Goal: Transaction & Acquisition: Purchase product/service

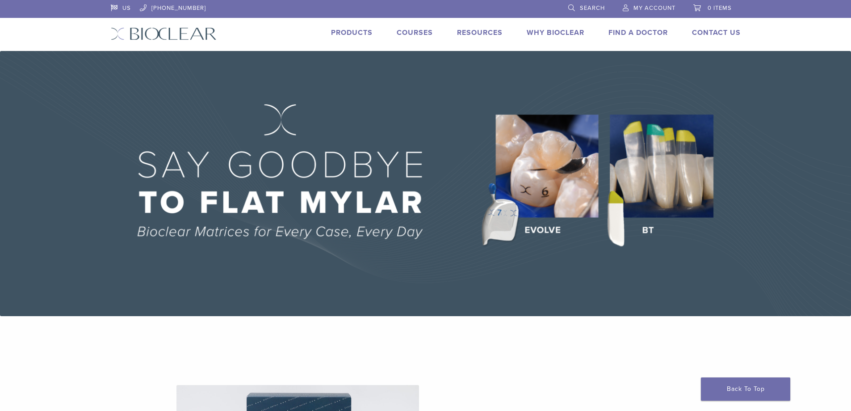
click at [649, 4] on span "My Account" at bounding box center [655, 7] width 42 height 7
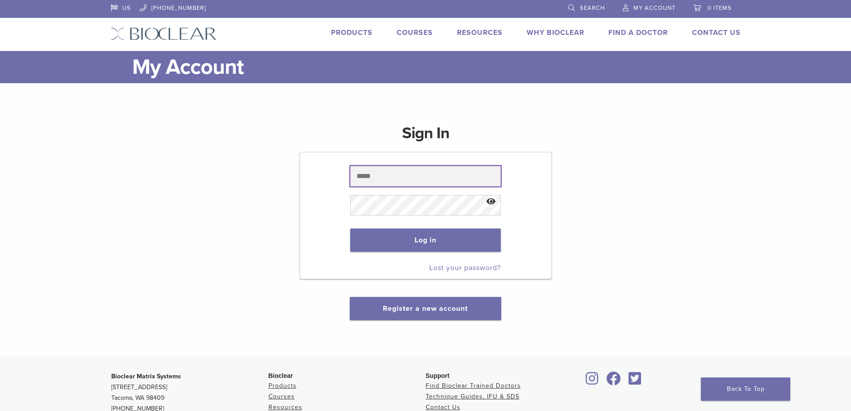
click at [387, 186] on input "text" at bounding box center [425, 176] width 151 height 21
type input "**********"
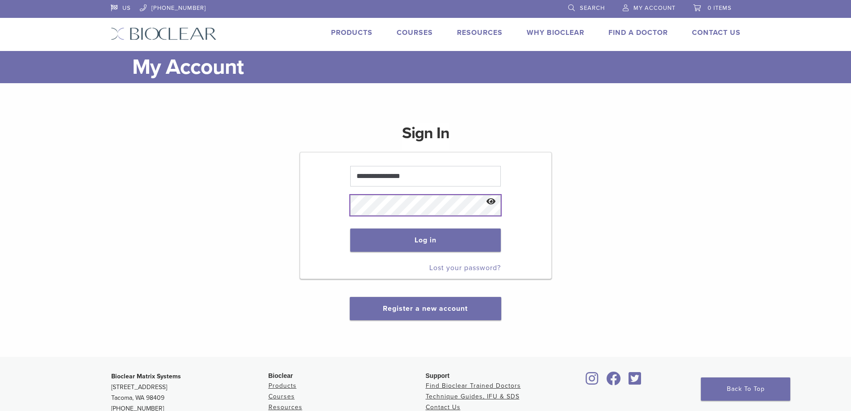
click at [350, 228] on button "Log in" at bounding box center [425, 239] width 151 height 23
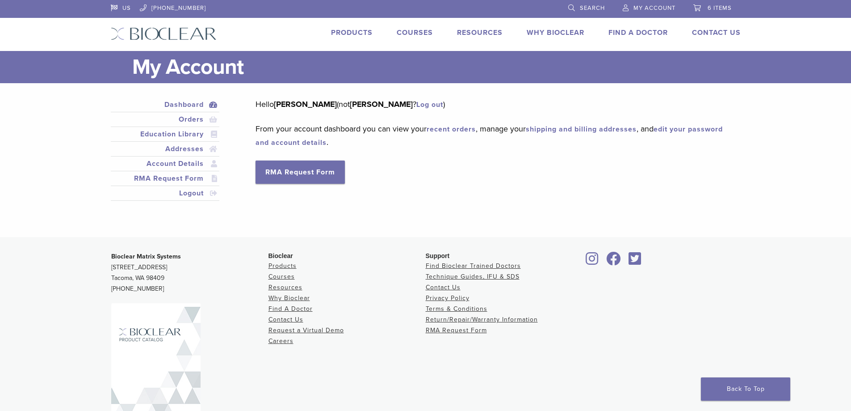
click at [719, 6] on span "6 items" at bounding box center [720, 7] width 24 height 7
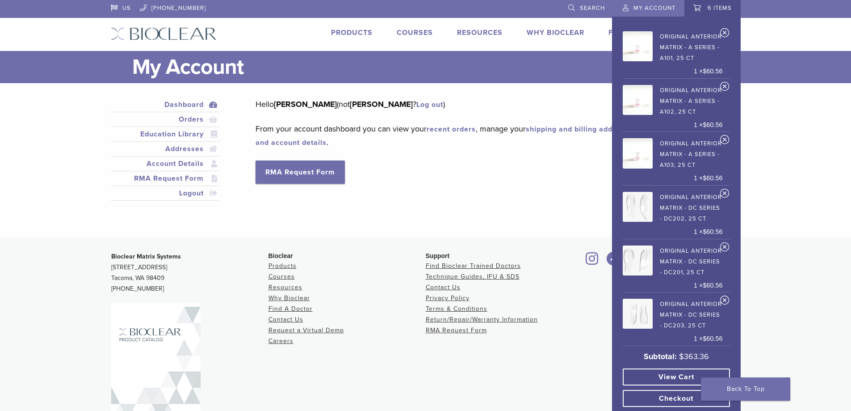
click at [678, 398] on link "Checkout" at bounding box center [676, 398] width 107 height 17
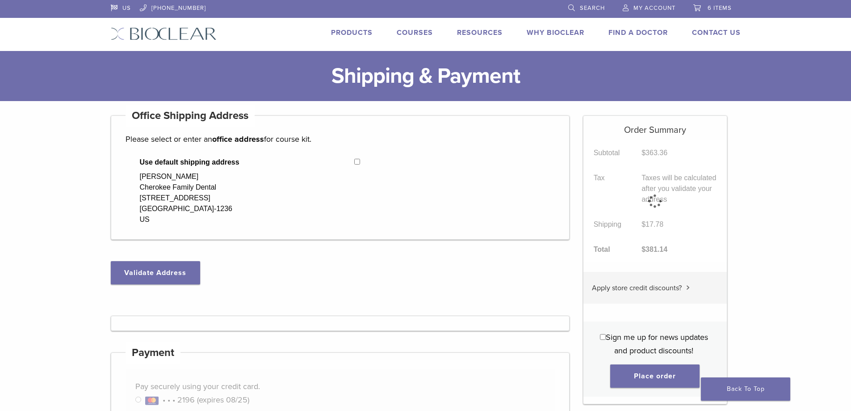
select select "**"
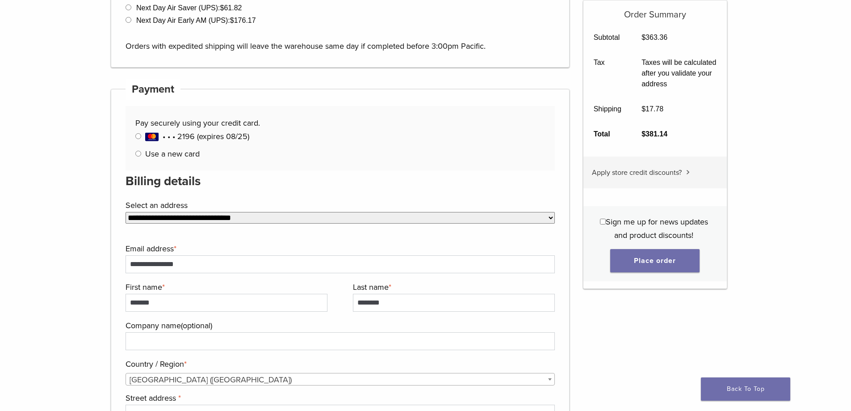
scroll to position [402, 0]
click at [136, 158] on p "Manage Payment Methods • • • 2196 (expires 08/25) Use a new card" at bounding box center [339, 145] width 409 height 31
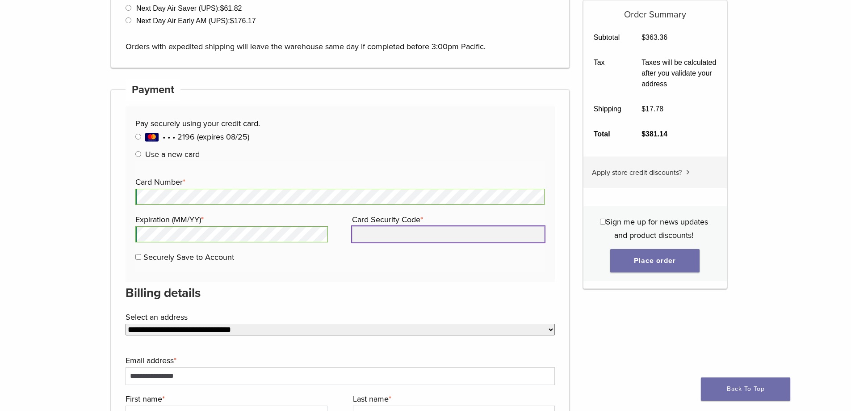
click at [392, 236] on input "Card Security Code *" at bounding box center [448, 234] width 193 height 16
type input "***"
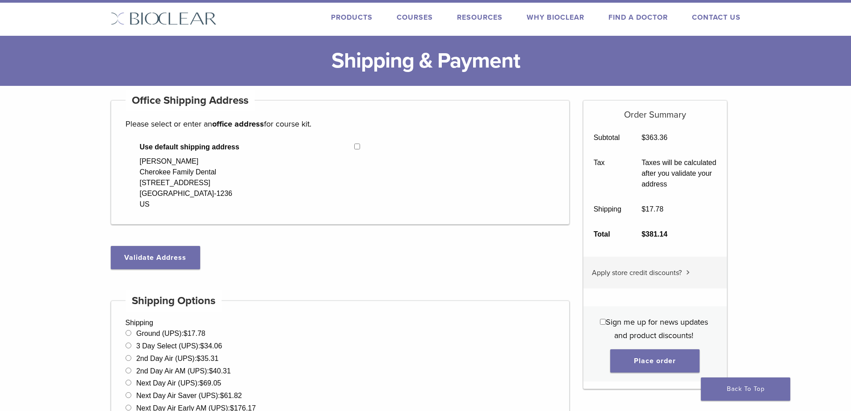
scroll to position [0, 0]
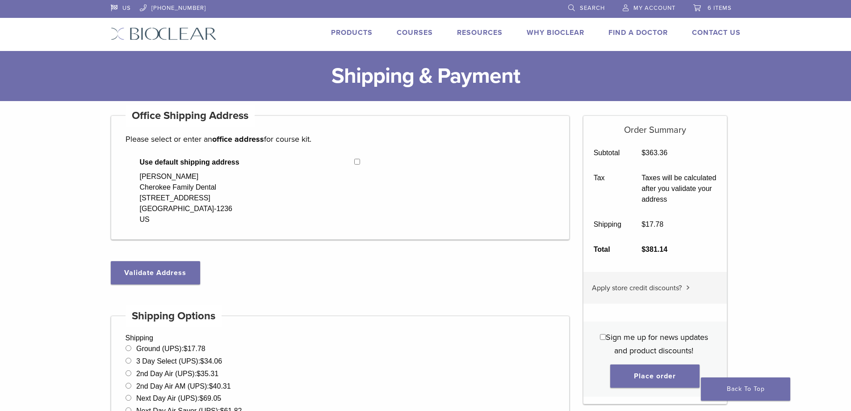
click at [712, 7] on span "6 items" at bounding box center [720, 7] width 24 height 7
click at [717, 33] on link "Contact Us" at bounding box center [716, 32] width 49 height 9
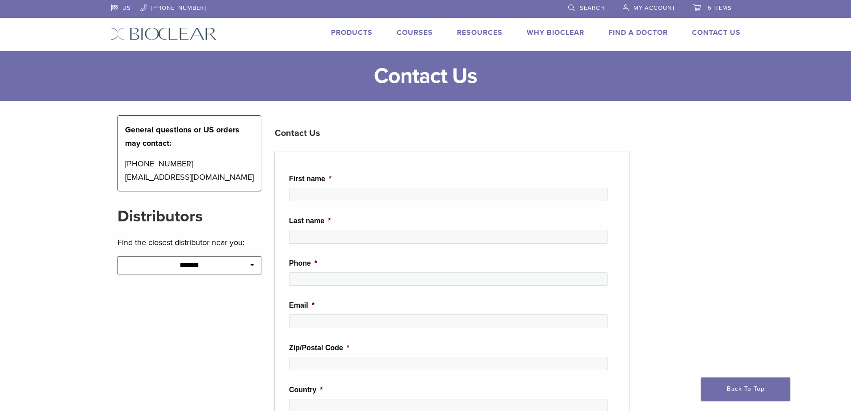
click at [716, 9] on span "6 items" at bounding box center [720, 7] width 24 height 7
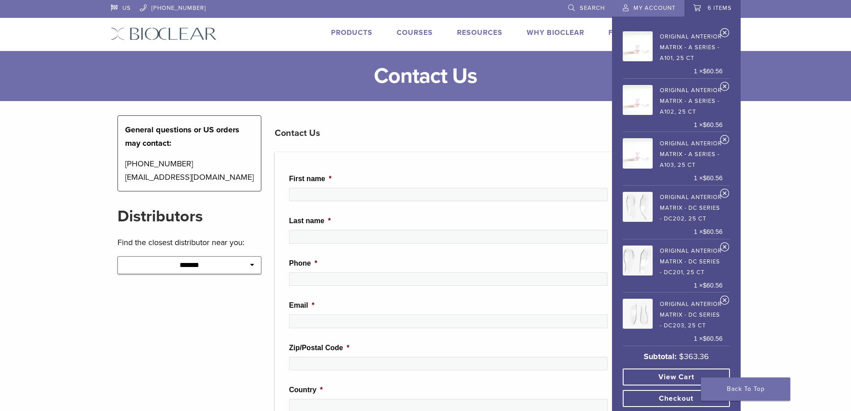
click at [668, 379] on link "View cart" at bounding box center [676, 376] width 107 height 17
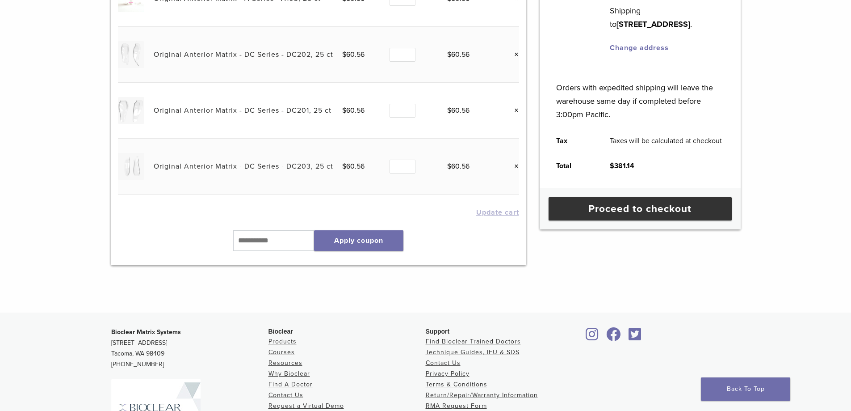
scroll to position [313, 0]
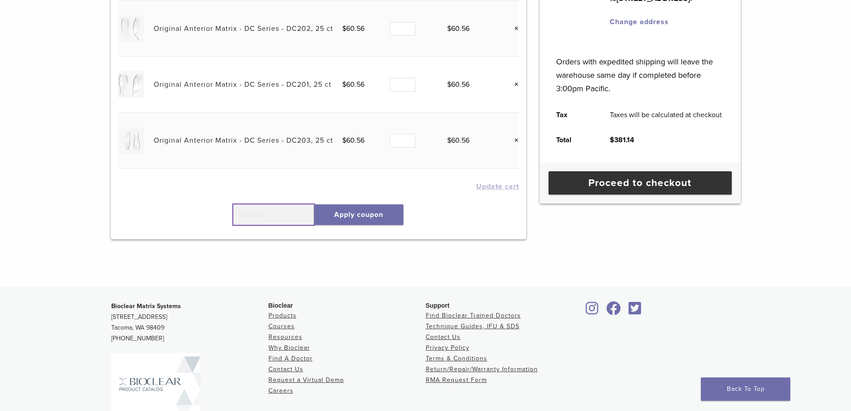
click at [275, 211] on input "text" at bounding box center [273, 214] width 81 height 21
type input "******"
click at [379, 219] on button "Apply coupon" at bounding box center [358, 214] width 89 height 21
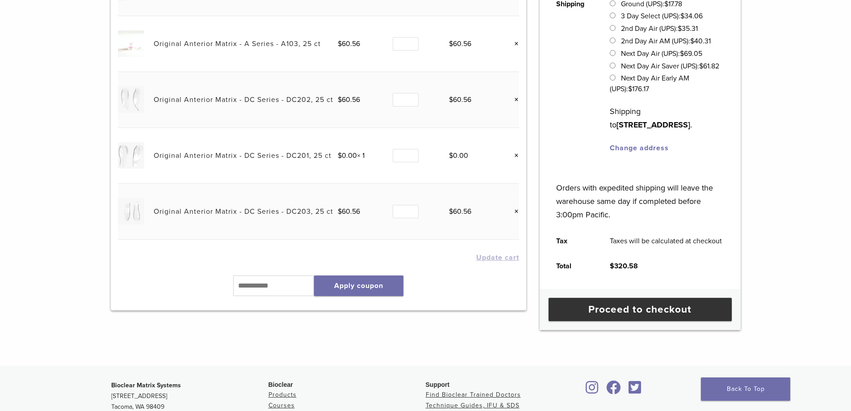
scroll to position [391, 0]
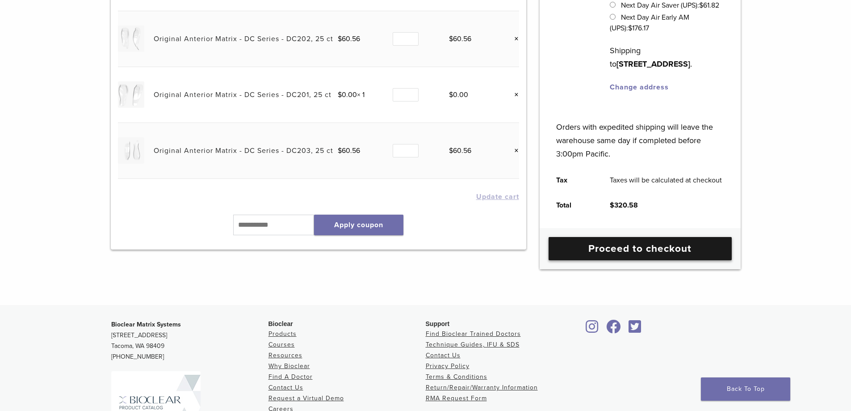
click at [645, 260] on link "Proceed to checkout" at bounding box center [640, 248] width 183 height 23
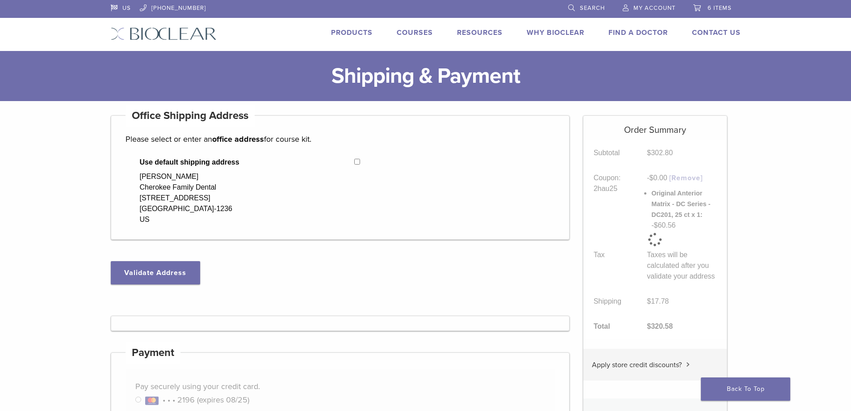
select select "**"
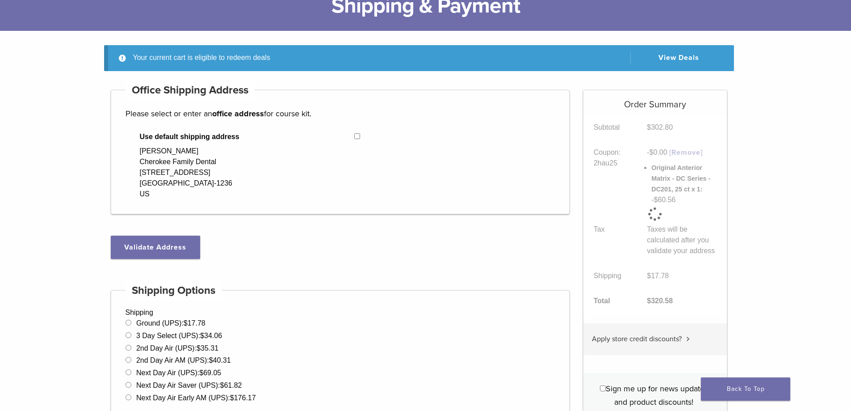
scroll to position [71, 0]
click at [693, 56] on link "View Deals" at bounding box center [675, 58] width 89 height 12
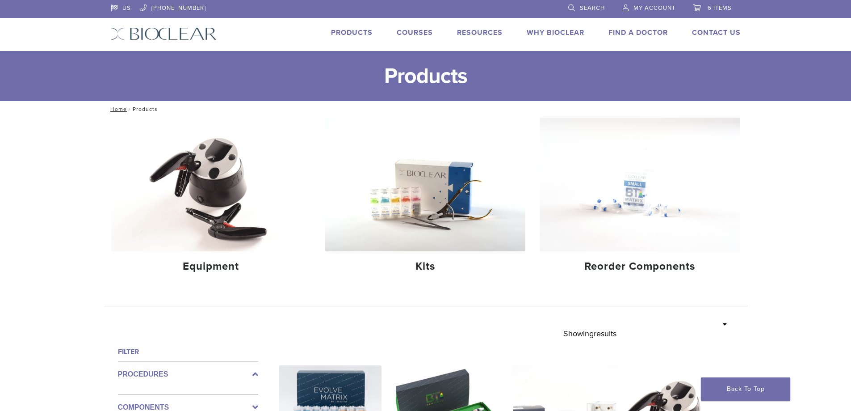
click at [718, 10] on span "6 items" at bounding box center [720, 7] width 24 height 7
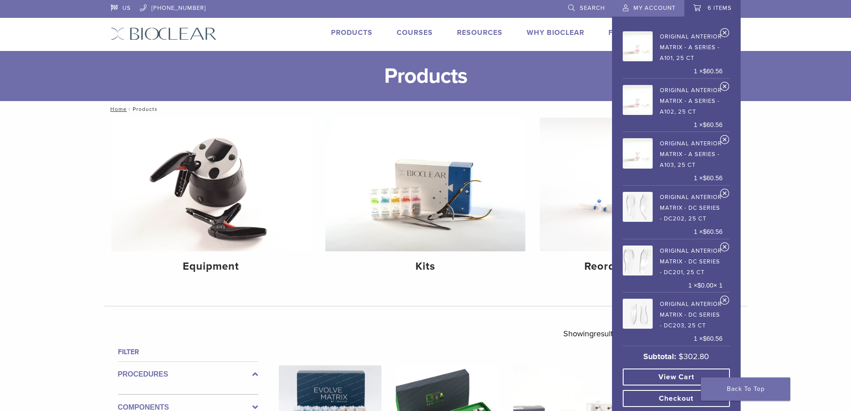
click at [666, 392] on link "Checkout" at bounding box center [676, 398] width 107 height 17
click at [668, 398] on link "Checkout" at bounding box center [676, 398] width 107 height 17
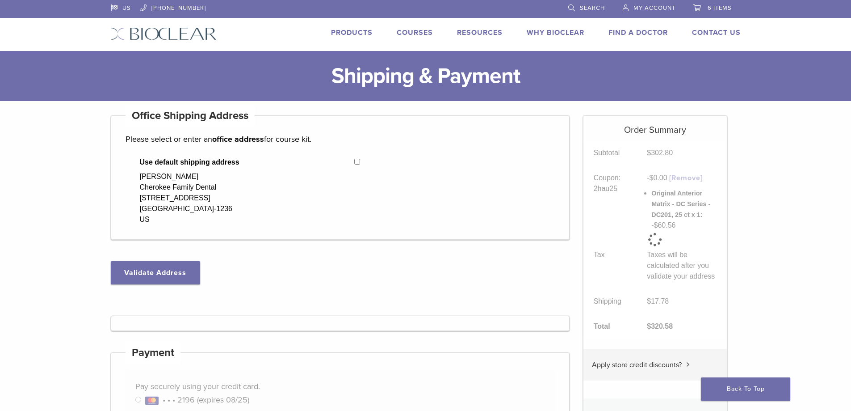
select select "**"
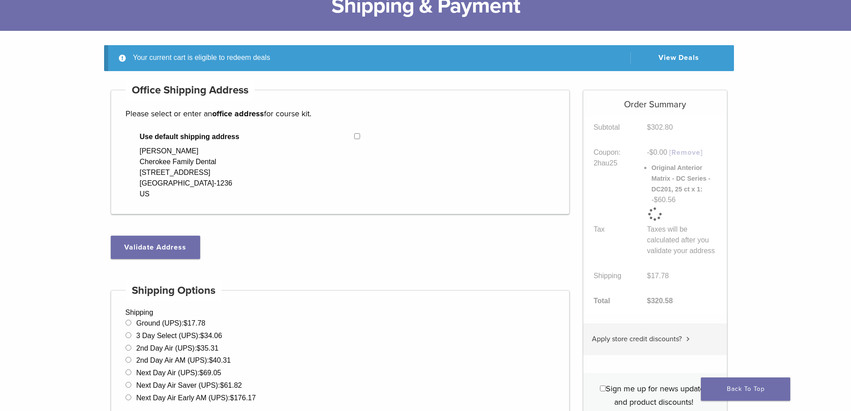
scroll to position [71, 0]
click at [153, 249] on button "Validate Address" at bounding box center [155, 246] width 89 height 23
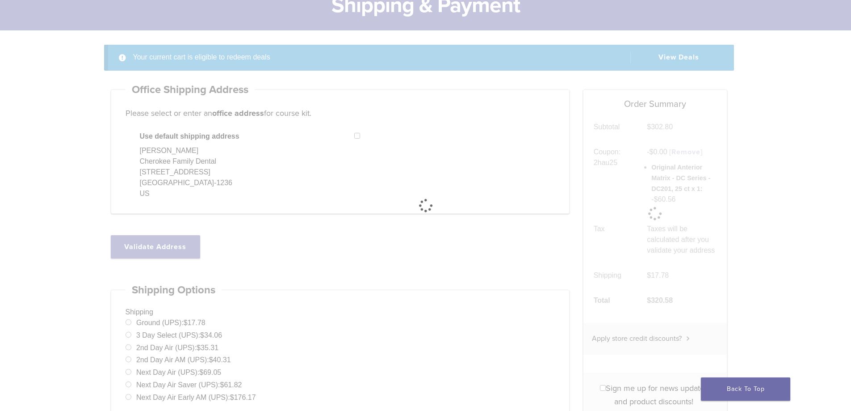
select select "**"
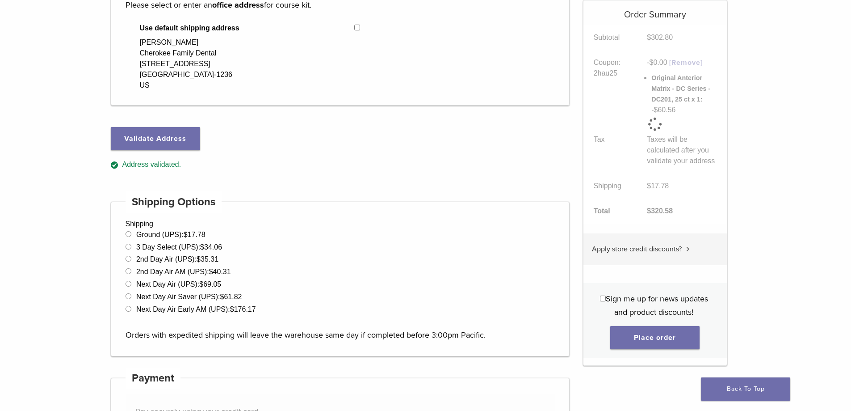
scroll to position [205, 0]
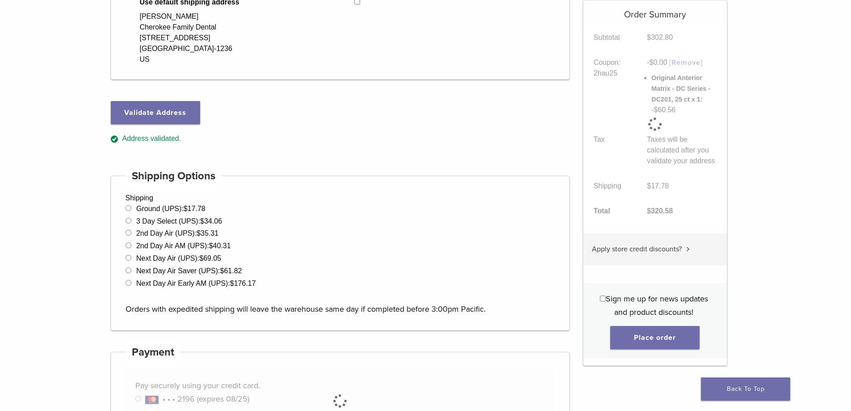
click at [602, 303] on label "Sign me up for news updates and product discounts!" at bounding box center [654, 305] width 123 height 27
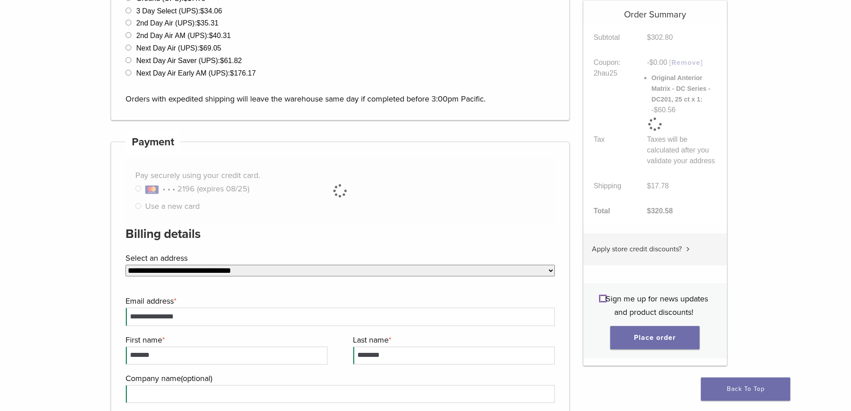
scroll to position [422, 0]
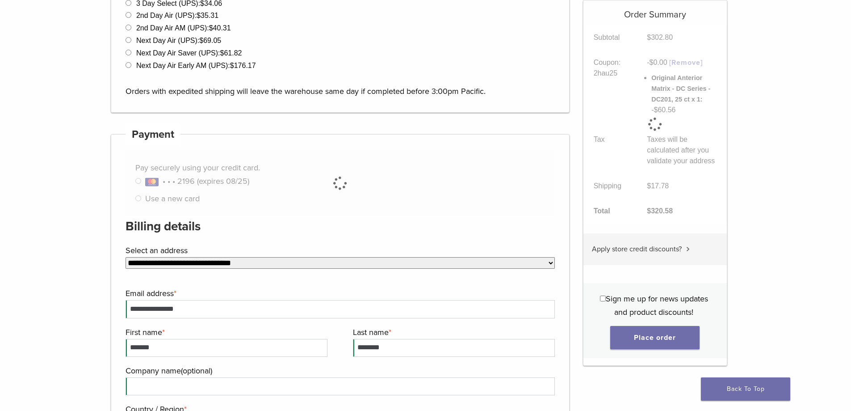
click at [140, 199] on div at bounding box center [341, 183] width 430 height 64
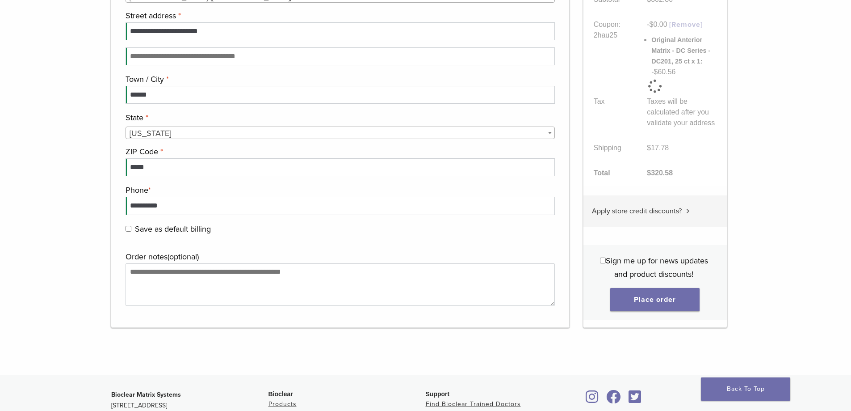
scroll to position [1021, 0]
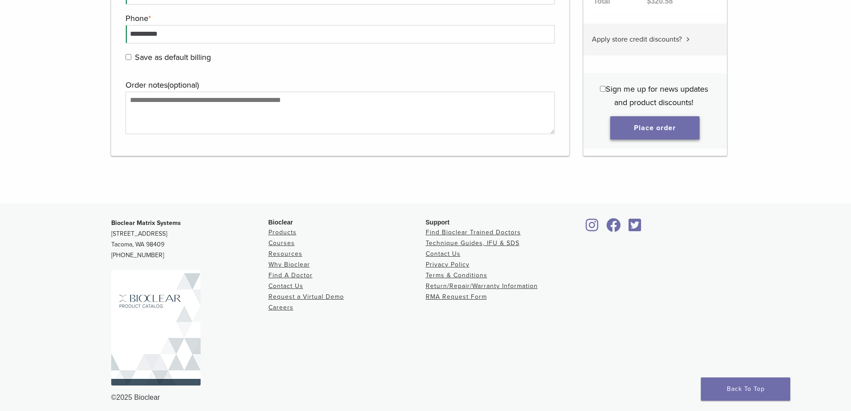
click at [639, 132] on button "Place order" at bounding box center [655, 127] width 89 height 23
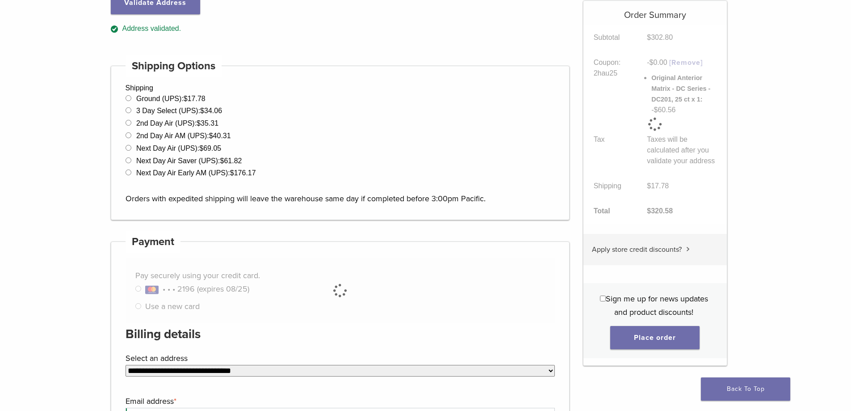
scroll to position [473, 0]
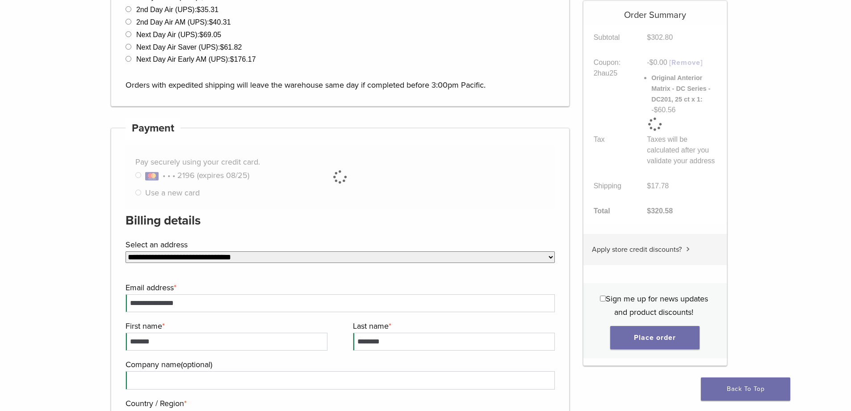
click at [139, 194] on div at bounding box center [341, 177] width 430 height 64
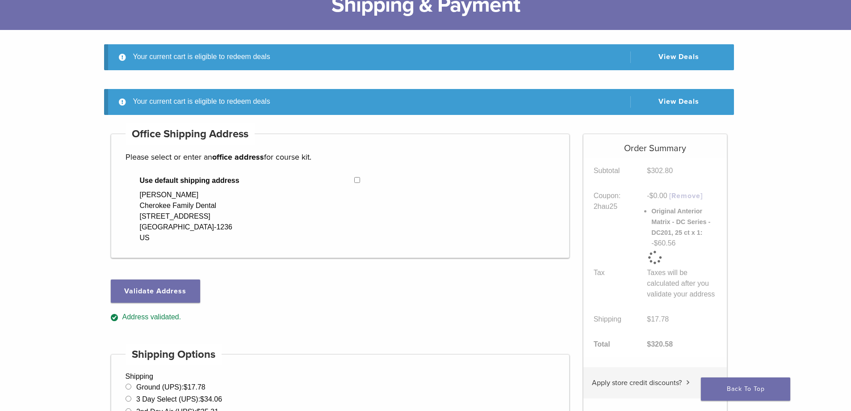
scroll to position [71, 0]
click at [198, 75] on div "Your current cart is eligible to redeem deals View Deals" at bounding box center [419, 67] width 630 height 45
click at [743, 388] on link "Back To Top" at bounding box center [745, 388] width 89 height 23
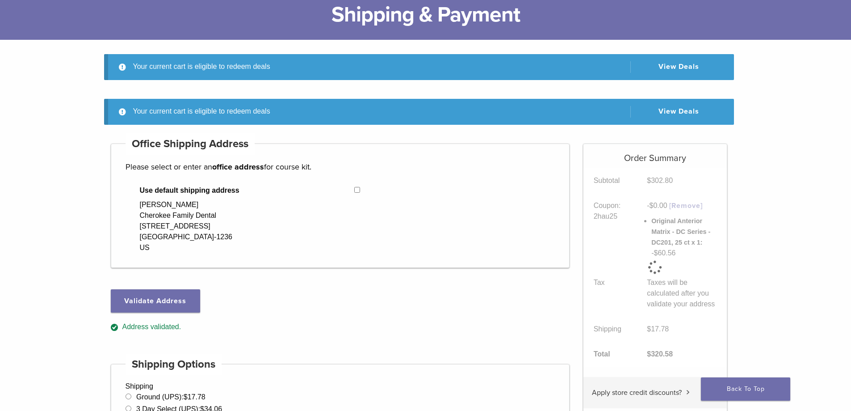
scroll to position [71, 0]
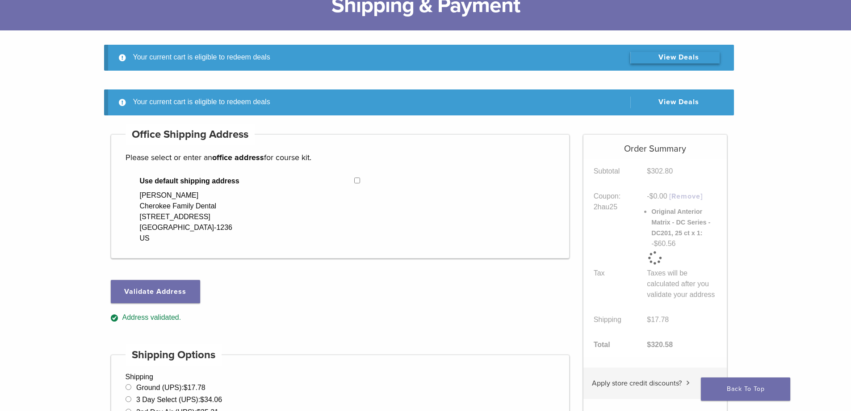
click at [681, 55] on link "View Deals" at bounding box center [675, 58] width 89 height 12
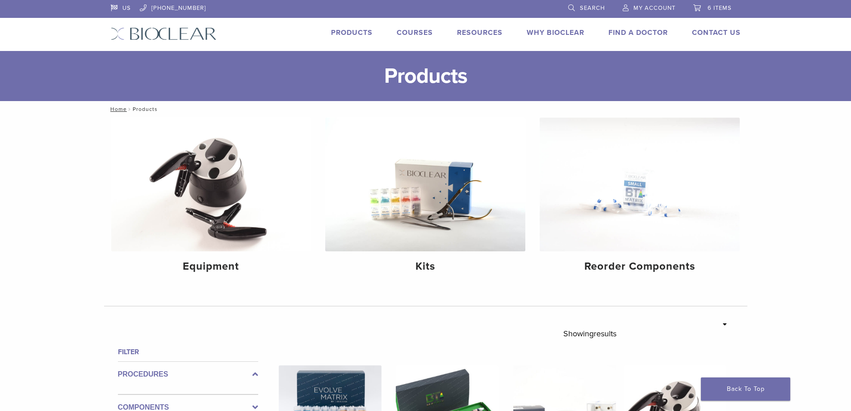
click at [722, 3] on link "6 items" at bounding box center [713, 6] width 38 height 13
click at [717, 5] on span "6 items" at bounding box center [720, 7] width 24 height 7
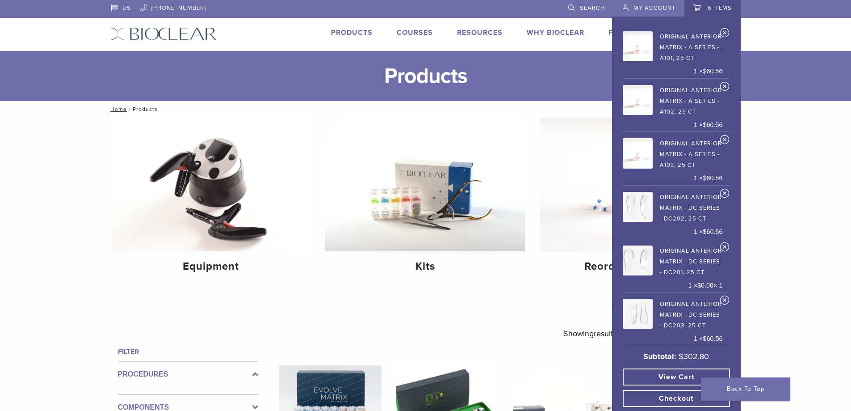
click at [675, 398] on link "Checkout" at bounding box center [676, 398] width 107 height 17
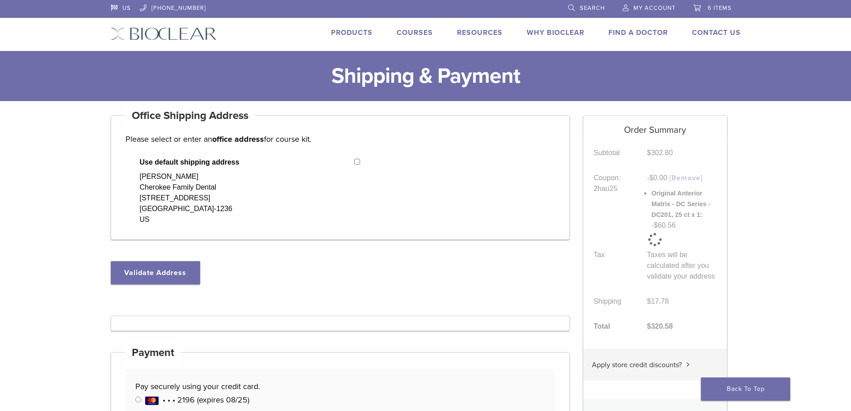
select select "**"
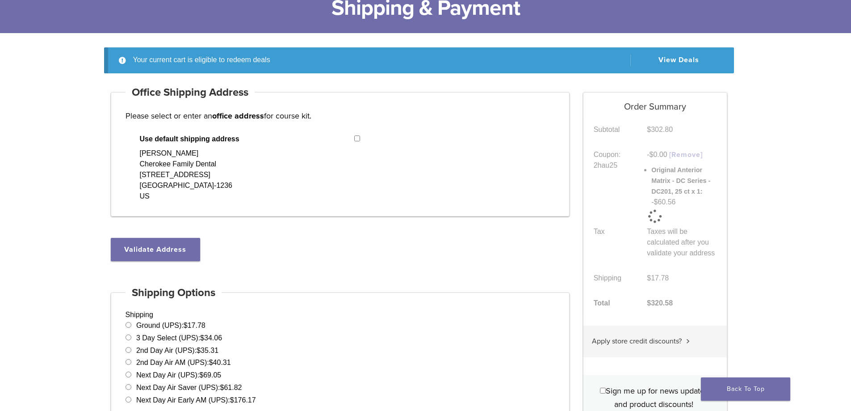
scroll to position [71, 0]
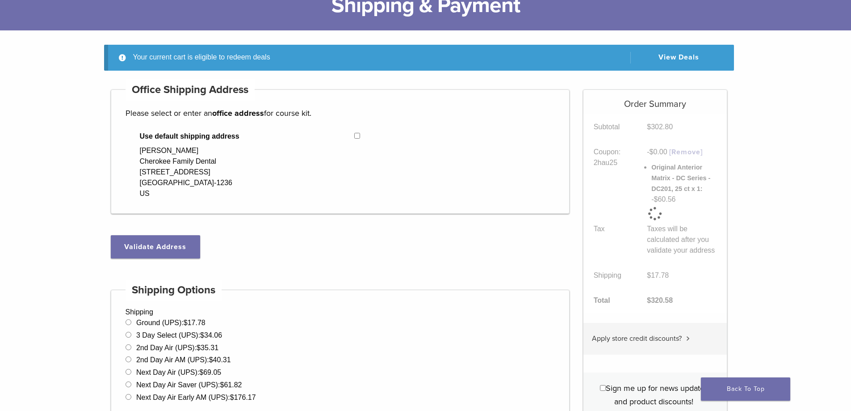
click at [677, 179] on div at bounding box center [655, 213] width 143 height 198
click at [666, 199] on div at bounding box center [655, 213] width 143 height 198
